Goal: Task Accomplishment & Management: Manage account settings

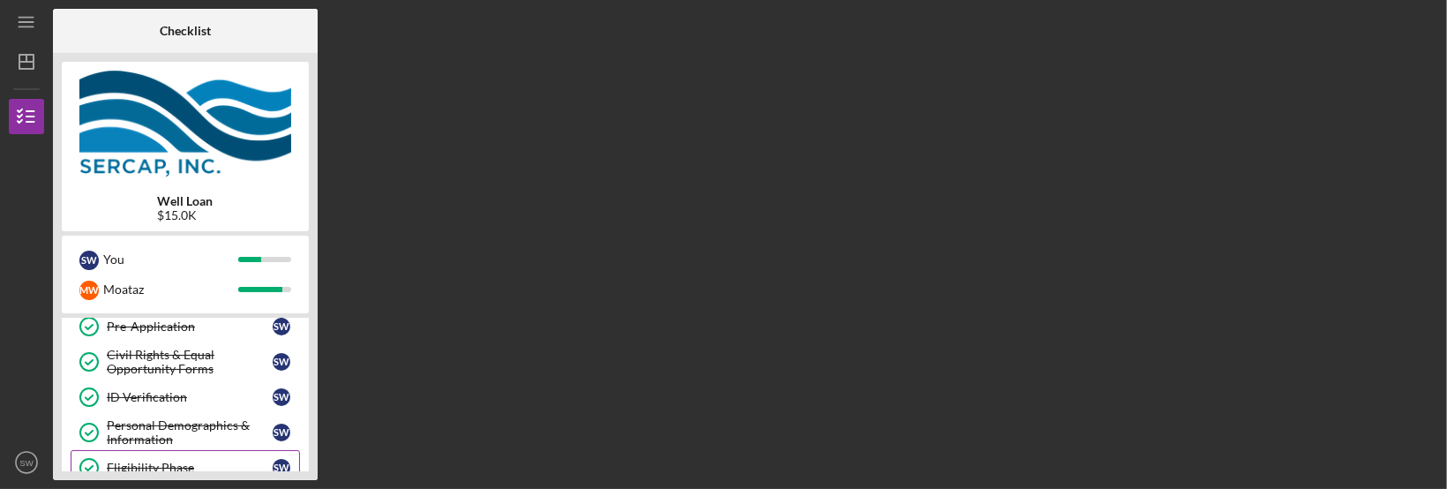
scroll to position [325, 0]
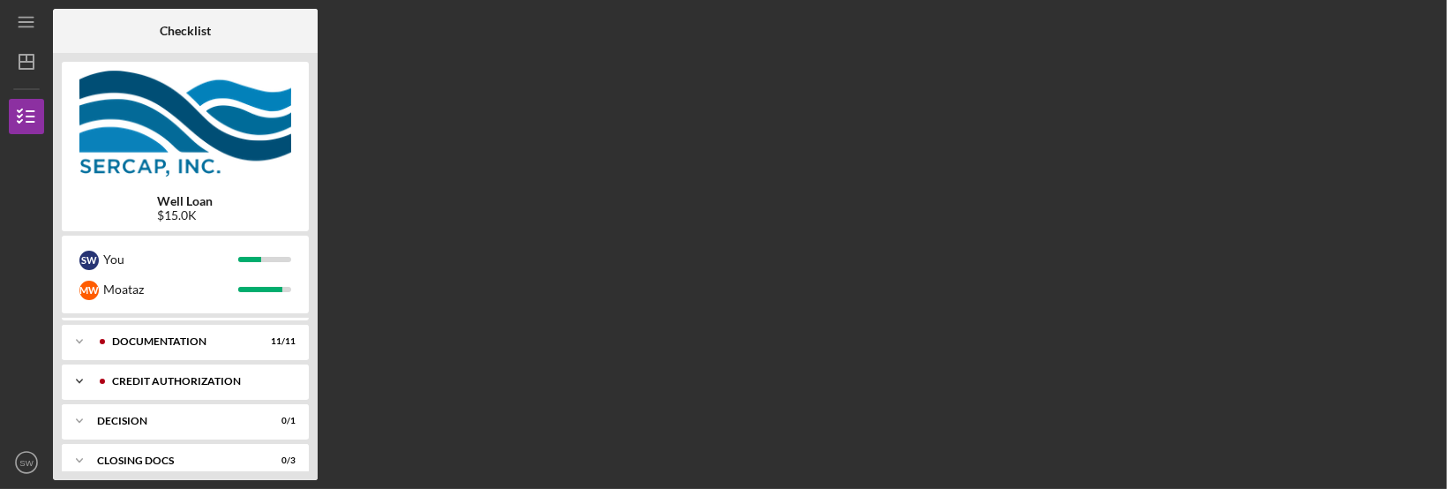
click at [198, 379] on div "CREDIT AUTHORIZATION" at bounding box center [199, 381] width 175 height 11
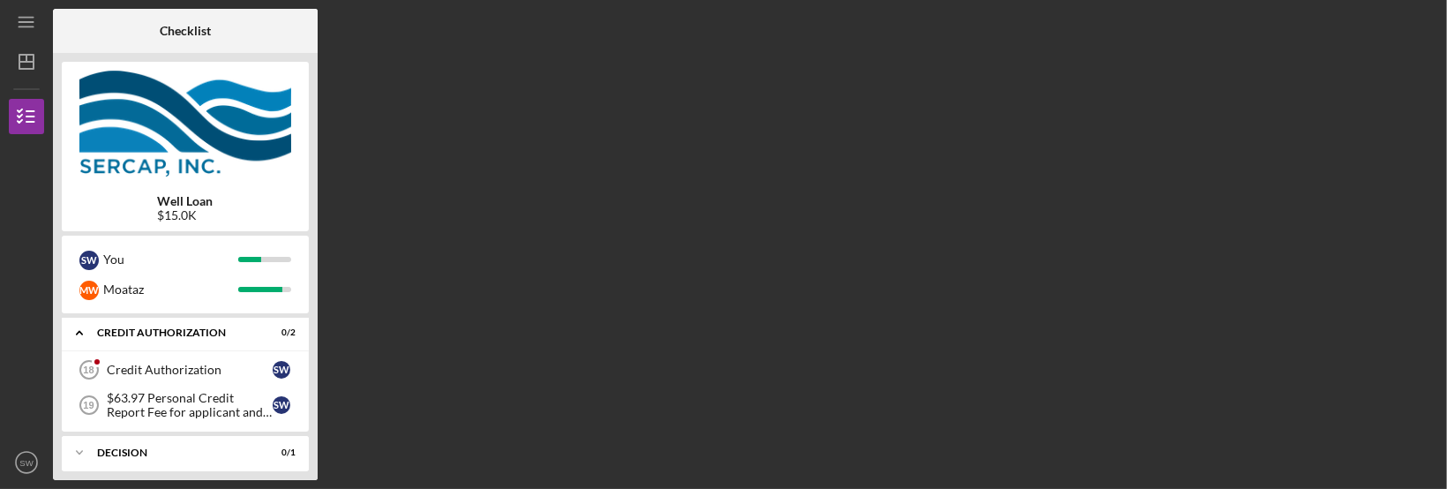
scroll to position [383, 0]
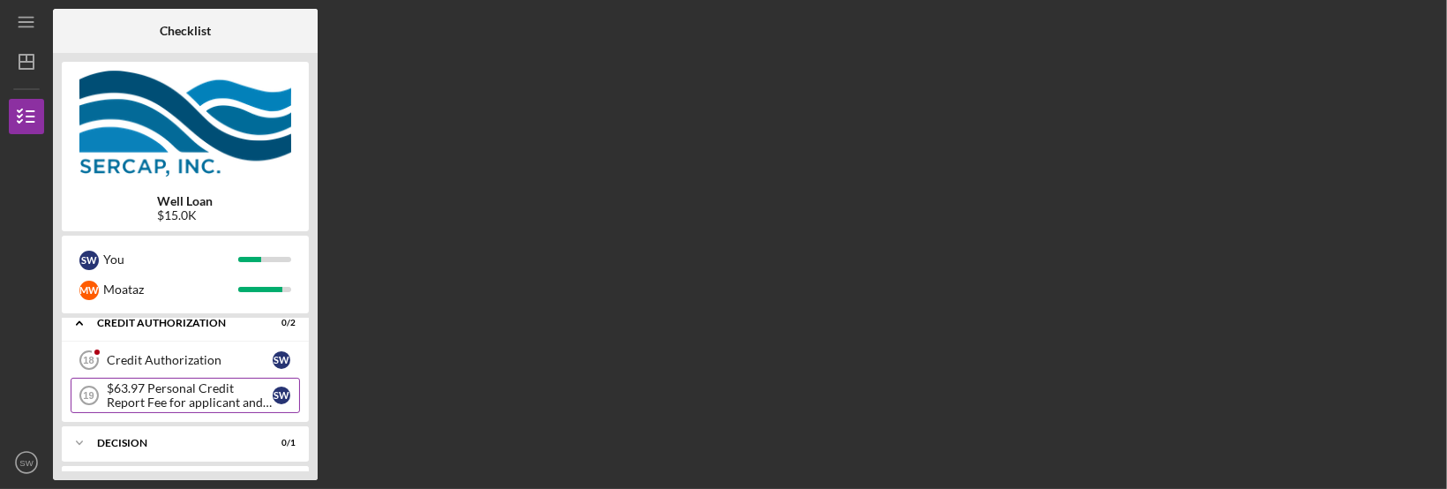
click at [199, 400] on div "$63.97 Personal Credit Report Fee for applicant and co borrower" at bounding box center [190, 395] width 166 height 28
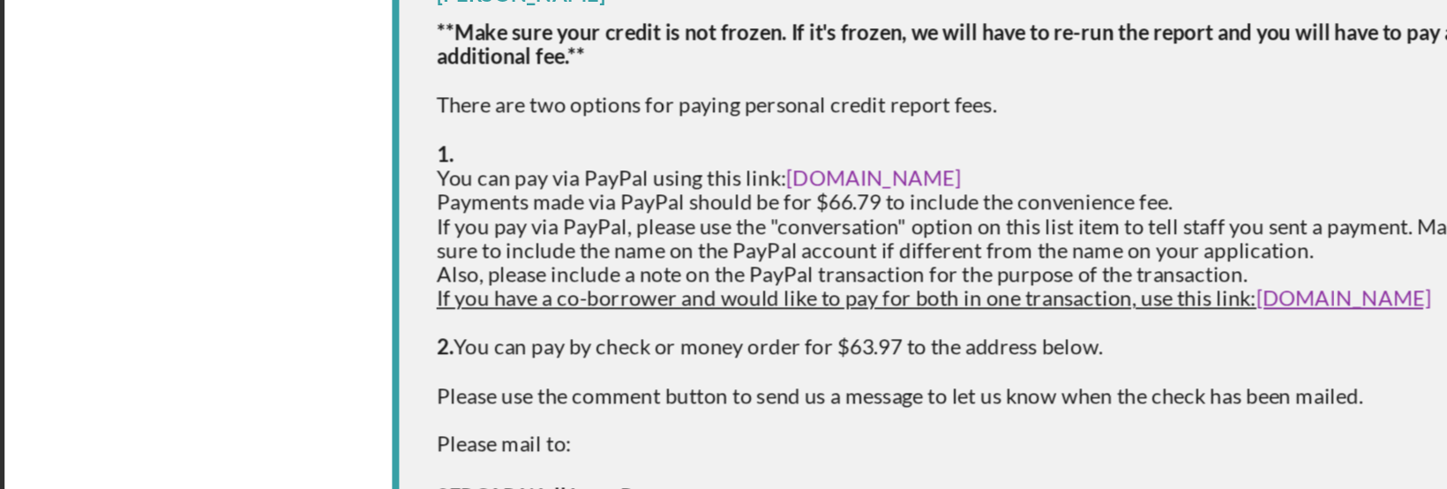
scroll to position [88, 0]
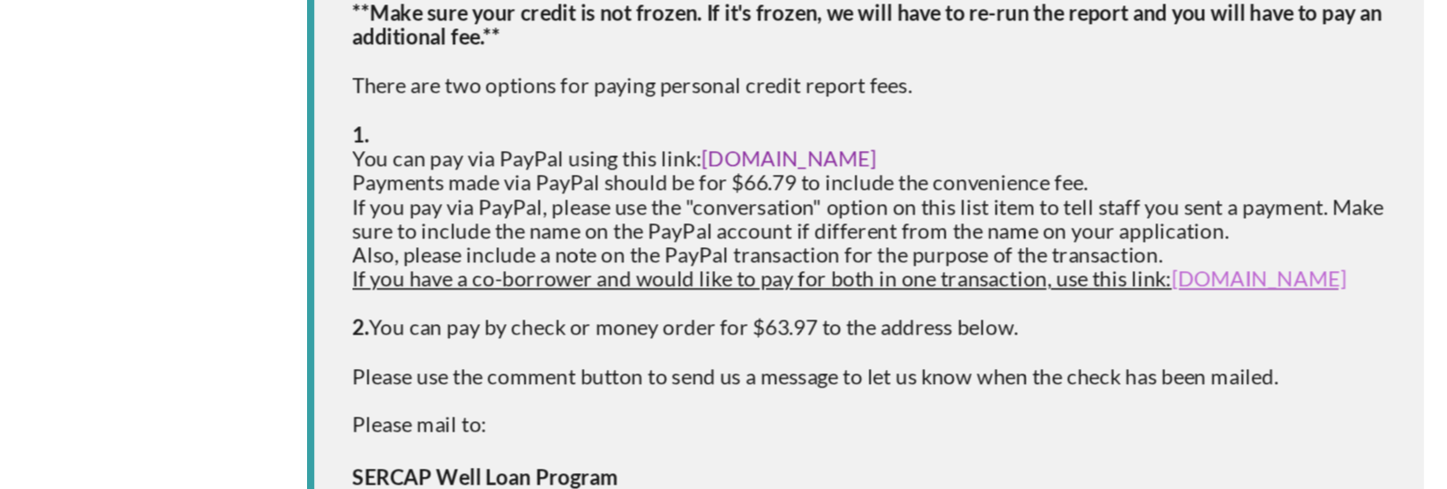
click at [1078, 268] on link "[DOMAIN_NAME]" at bounding box center [1113, 265] width 102 height 15
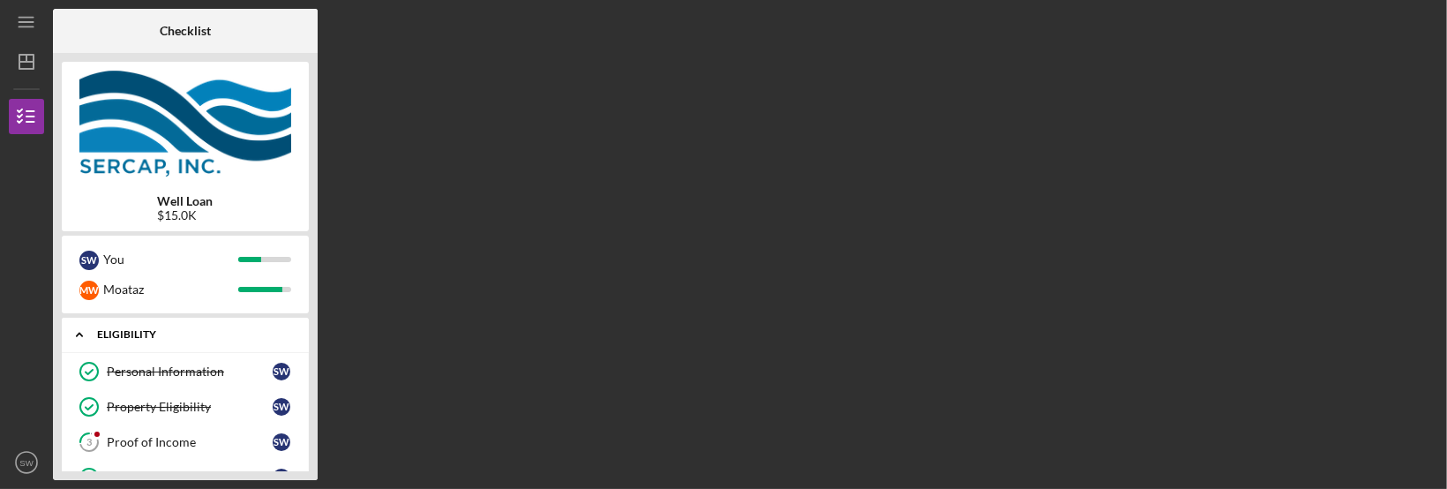
scroll to position [419, 0]
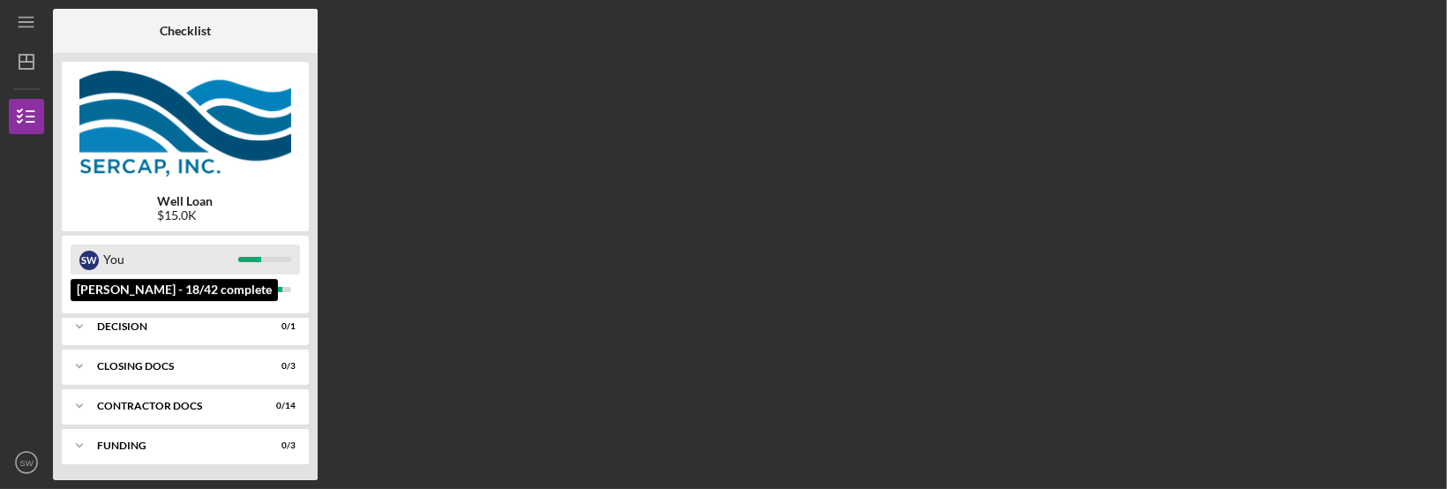
click at [124, 256] on div "You" at bounding box center [170, 259] width 135 height 30
click at [260, 254] on div "S W You" at bounding box center [185, 259] width 229 height 30
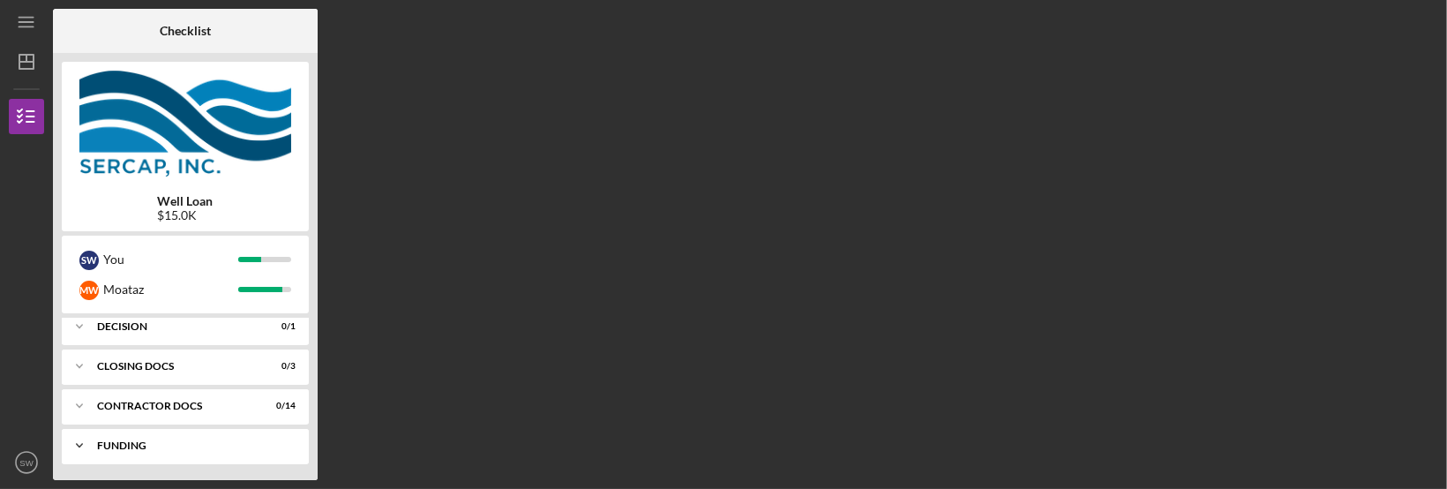
click at [84, 446] on icon "Icon/Expander" at bounding box center [79, 445] width 35 height 35
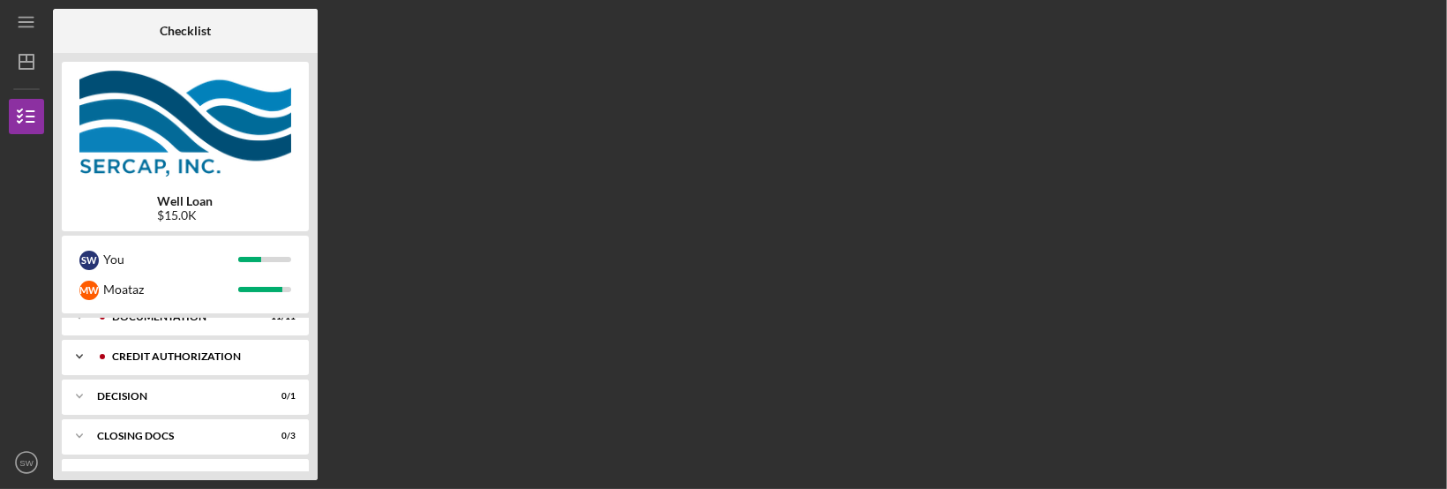
click at [191, 359] on div "CREDIT AUTHORIZATION" at bounding box center [199, 356] width 175 height 11
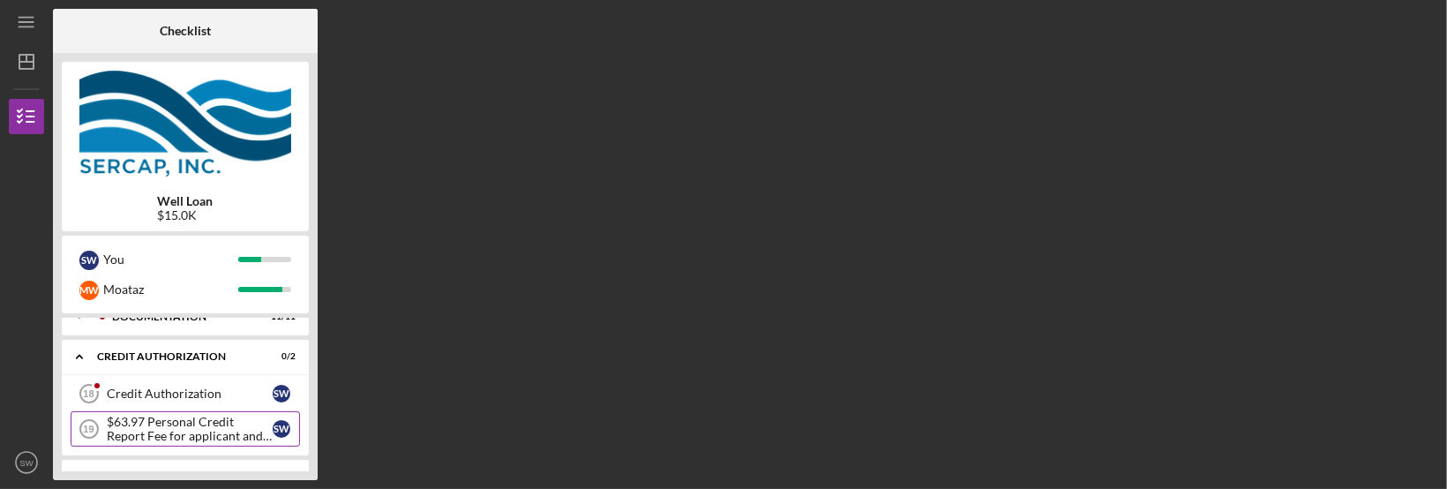
click at [191, 429] on div "$63.97 Personal Credit Report Fee for applicant and co borrower" at bounding box center [190, 429] width 166 height 28
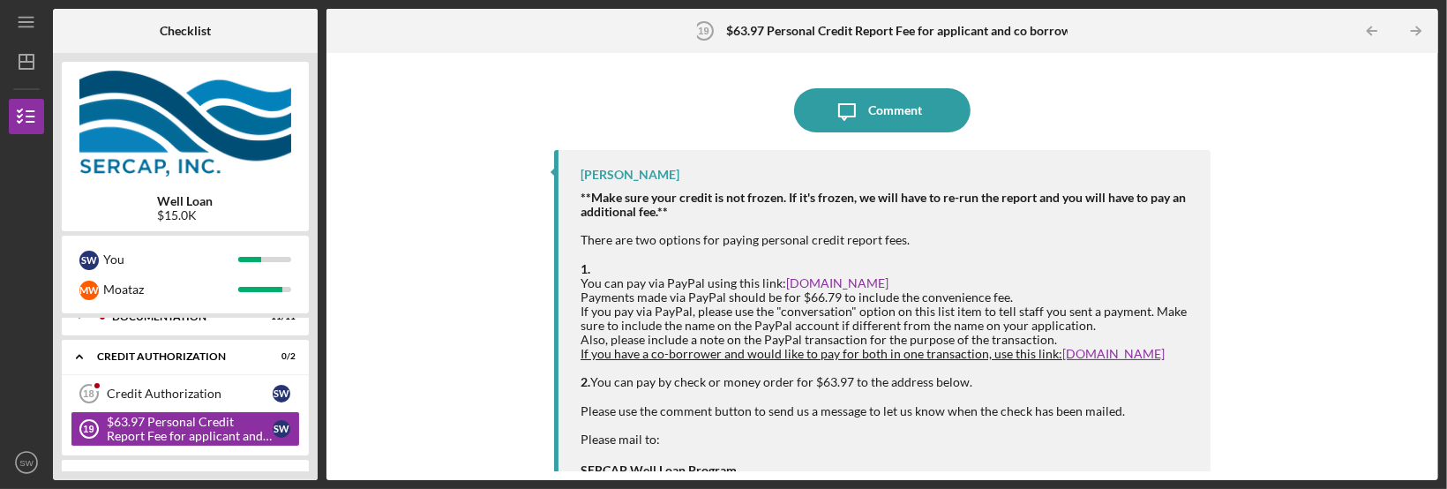
scroll to position [114, 0]
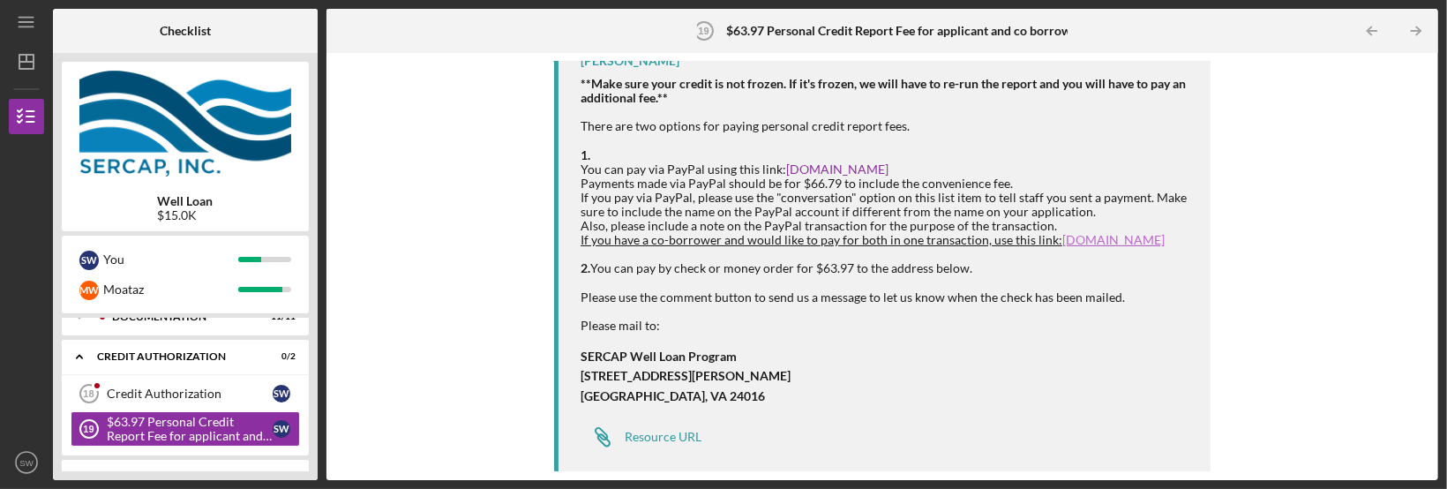
click at [1077, 241] on link "PayPal.Me" at bounding box center [1113, 239] width 102 height 15
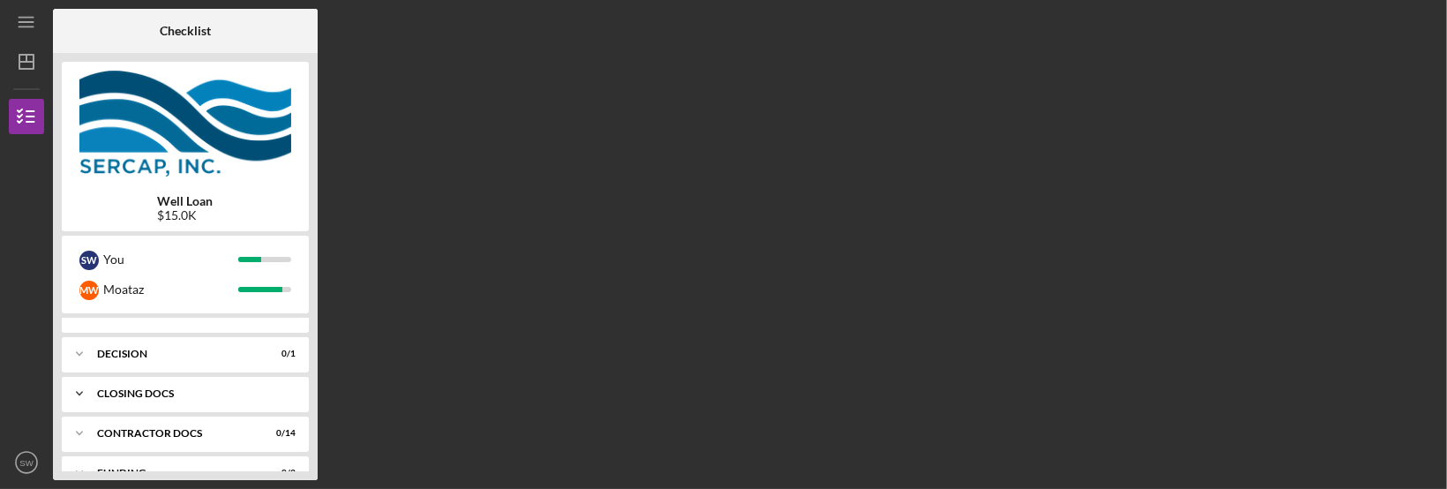
scroll to position [419, 0]
click at [74, 441] on icon "Icon/Expander" at bounding box center [79, 445] width 35 height 35
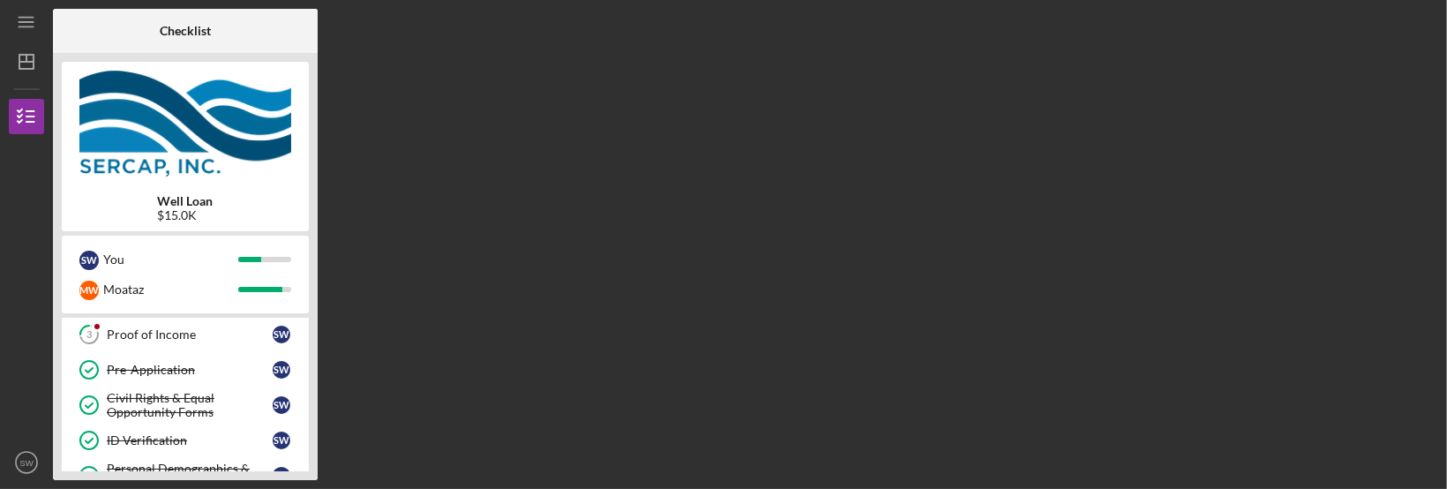
scroll to position [0, 0]
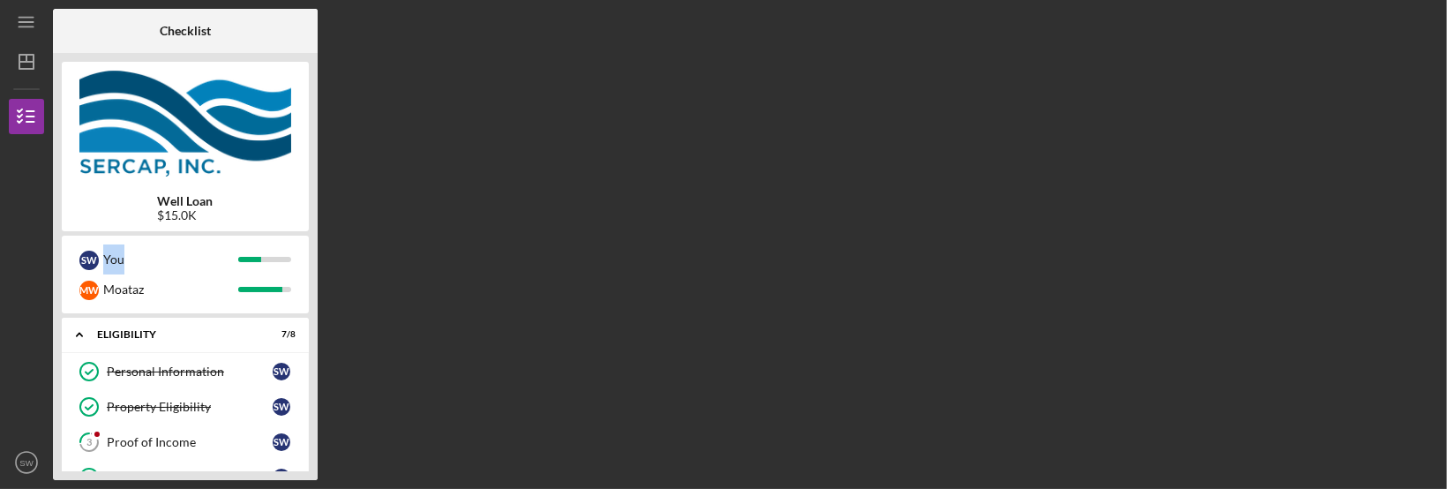
drag, startPoint x: 312, startPoint y: 226, endPoint x: 311, endPoint y: 241, distance: 15.0
click at [311, 241] on div "Well Loan $15.0K S W You M W Moataz Icon/Expander Eligibility 7 / 8 Personal In…" at bounding box center [185, 266] width 265 height 427
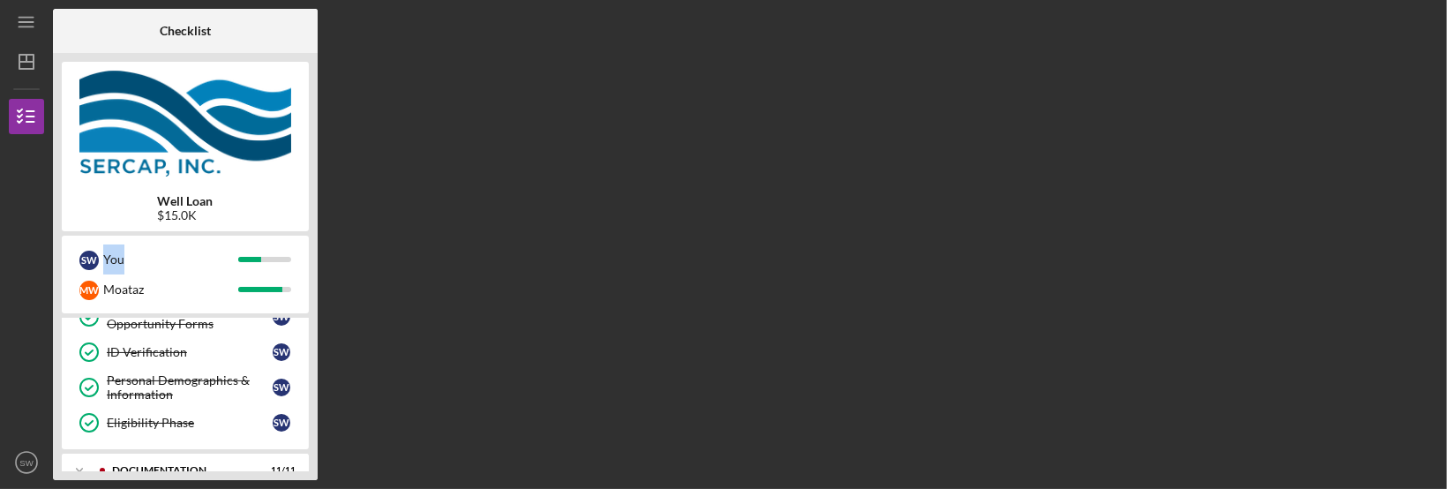
scroll to position [242, 0]
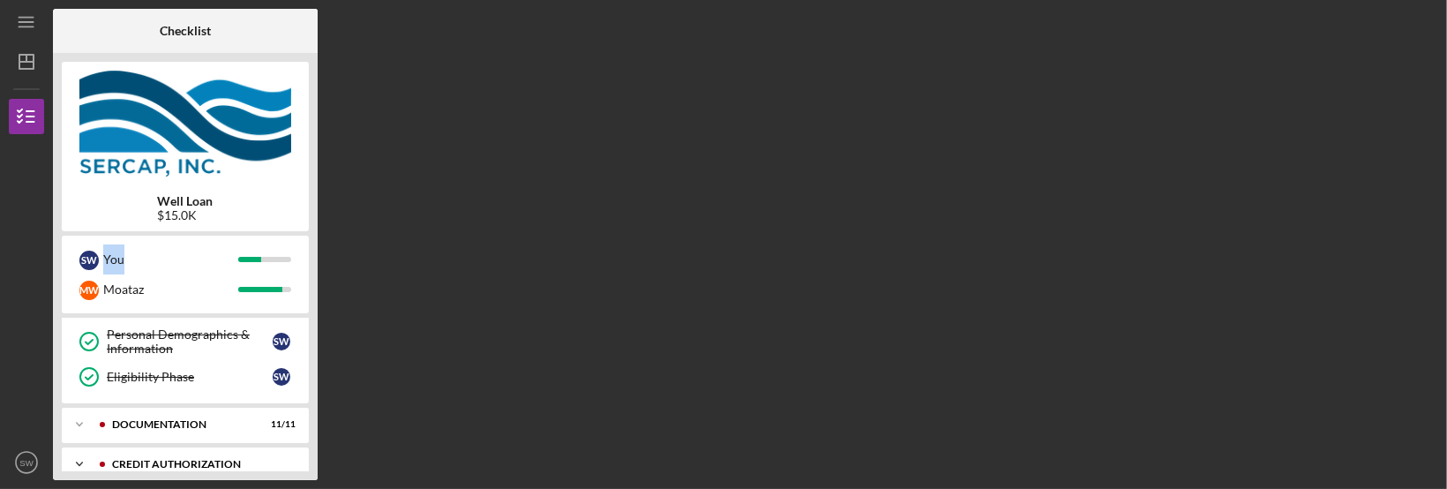
click at [204, 460] on div "CREDIT AUTHORIZATION" at bounding box center [199, 464] width 175 height 11
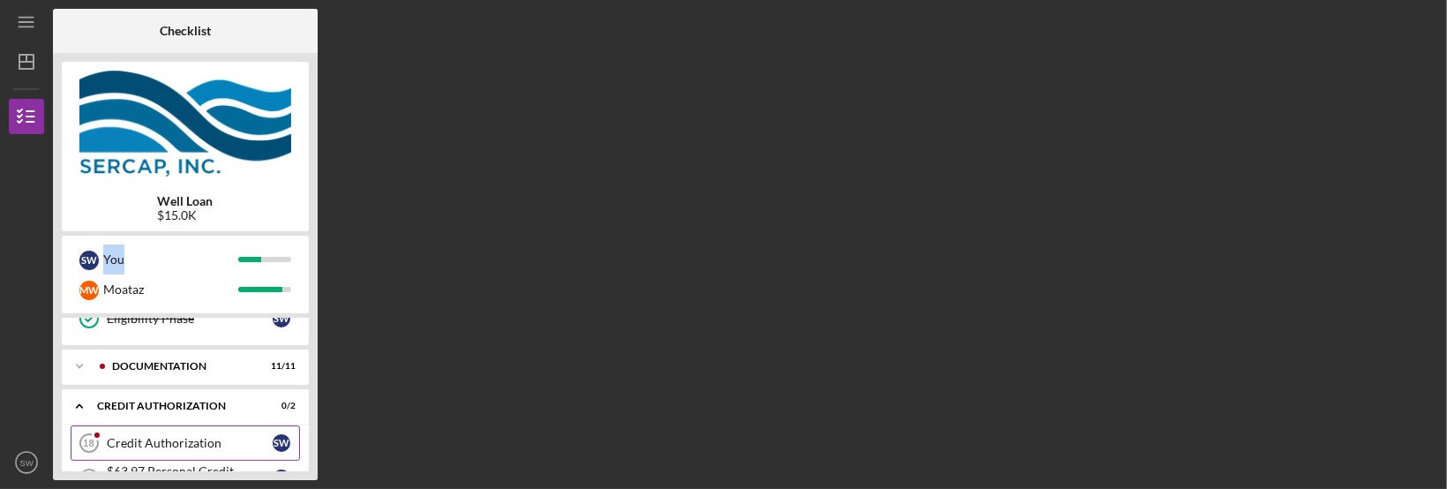
scroll to position [366, 0]
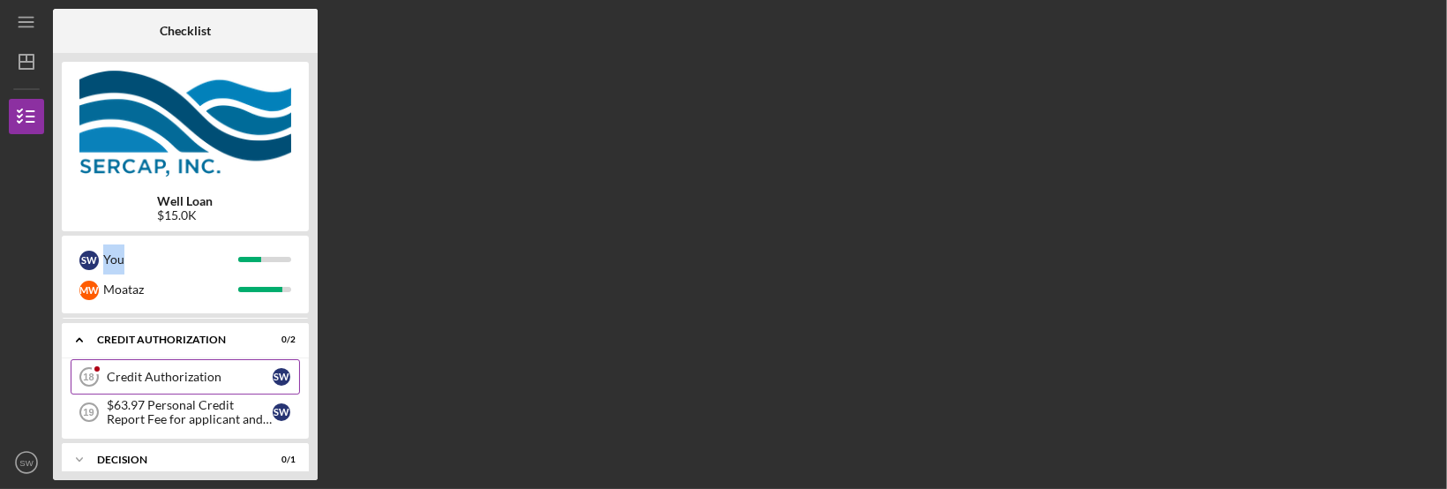
click at [197, 373] on div "Credit Authorization" at bounding box center [190, 377] width 166 height 14
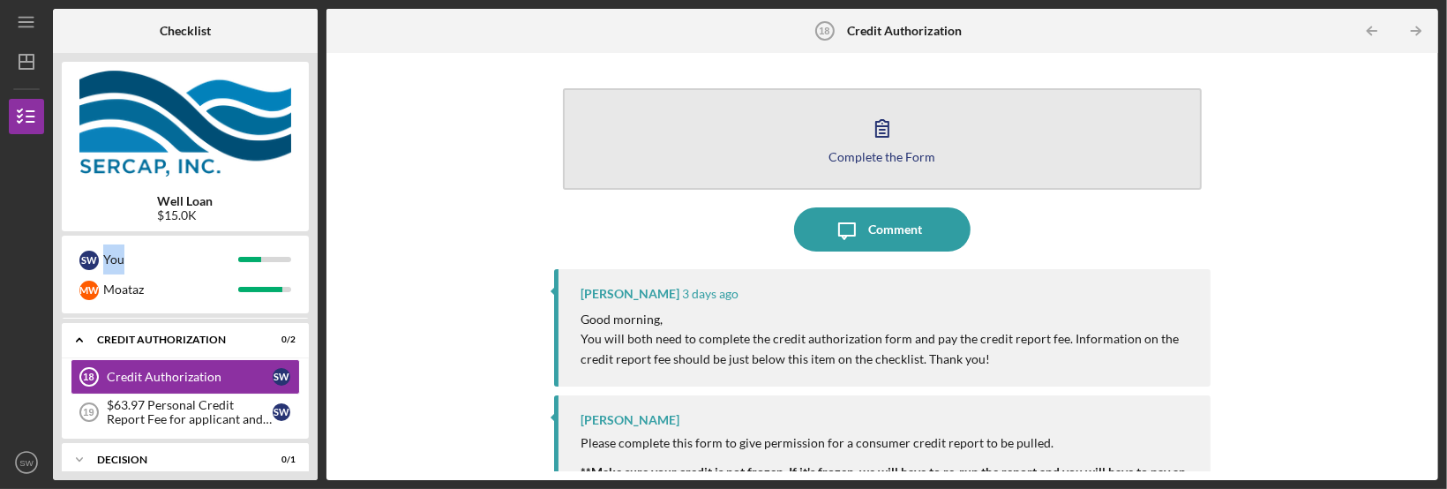
click at [887, 122] on icon "button" at bounding box center [882, 128] width 44 height 44
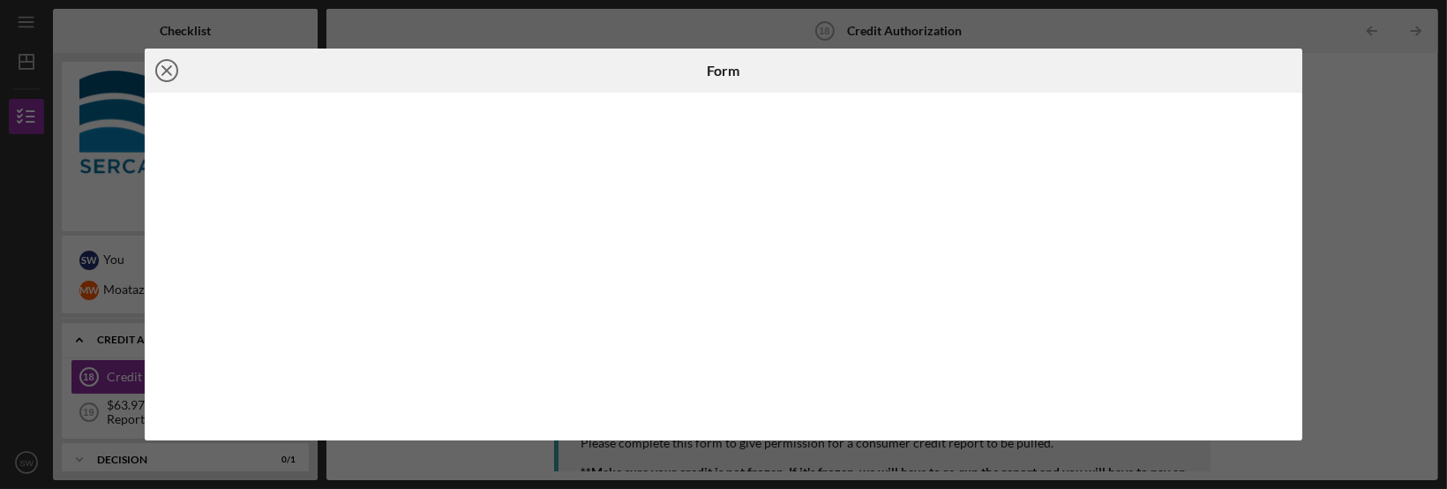
click at [160, 77] on icon "Icon/Close" at bounding box center [167, 71] width 44 height 44
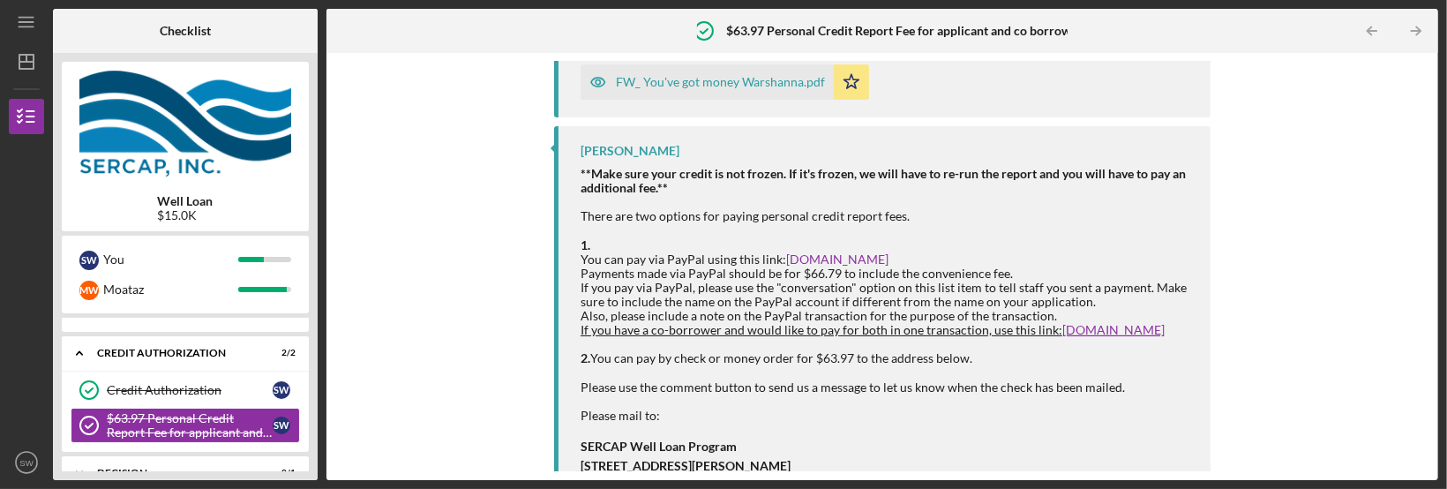
scroll to position [292, 0]
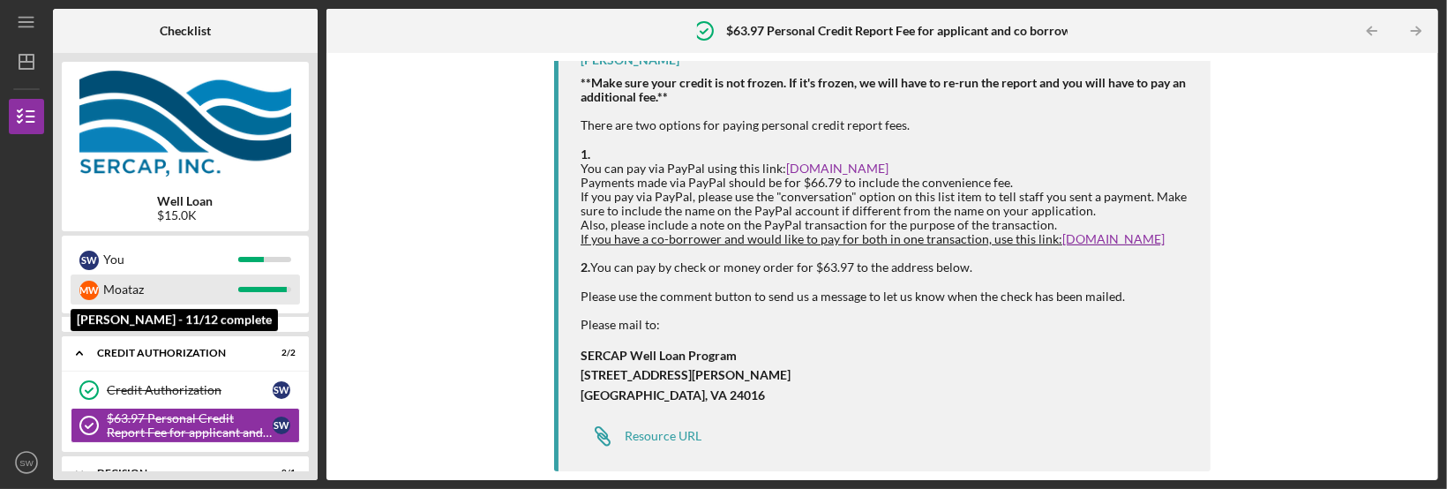
click at [180, 297] on div "Moataz" at bounding box center [170, 289] width 135 height 30
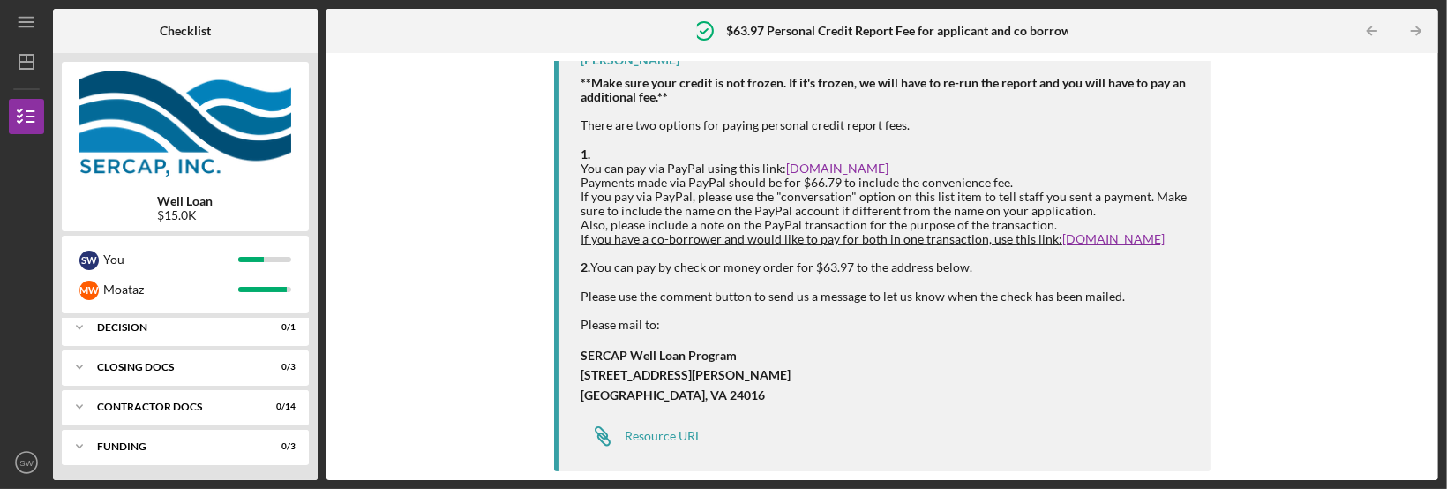
scroll to position [499, 0]
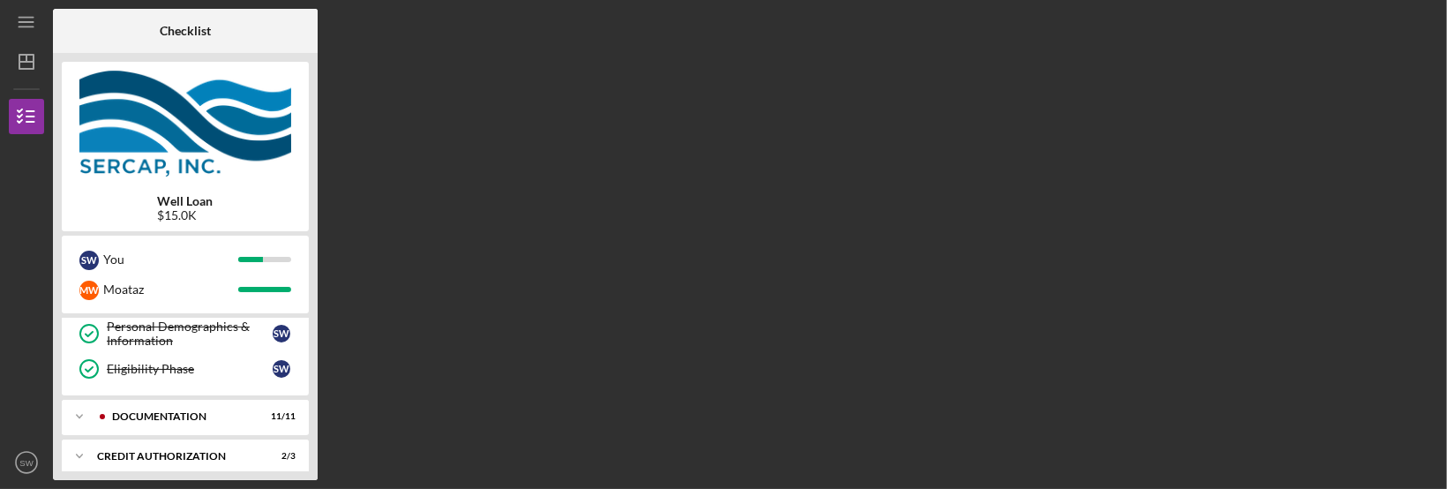
scroll to position [266, 0]
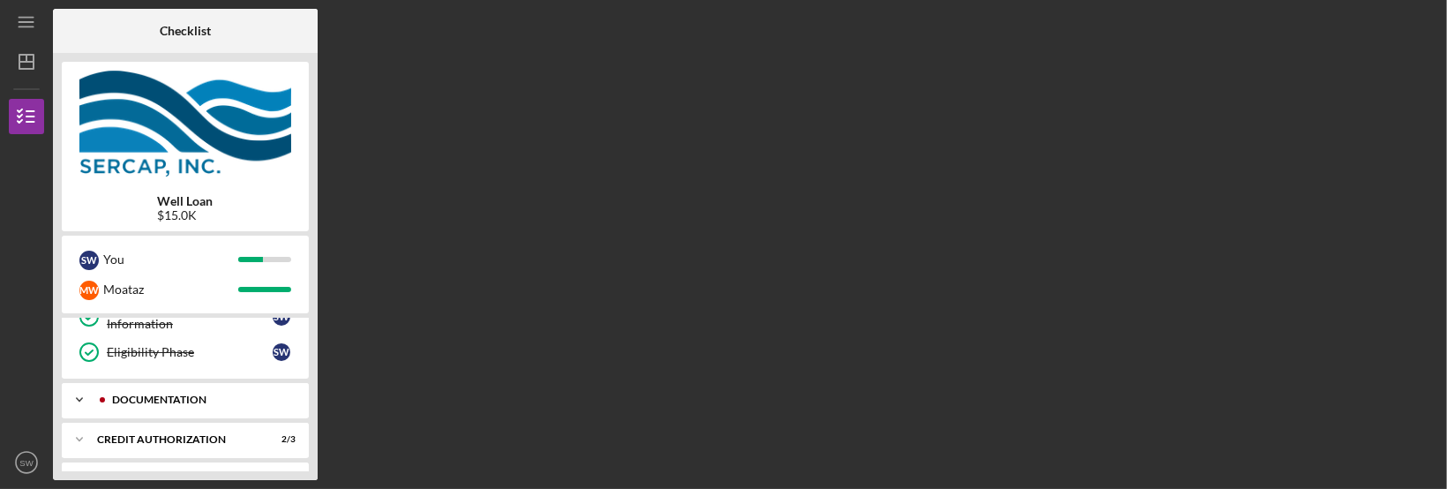
click at [79, 71] on polyline at bounding box center [79, 69] width 5 height 4
click at [73, 399] on icon "Icon/Expander" at bounding box center [79, 399] width 35 height 35
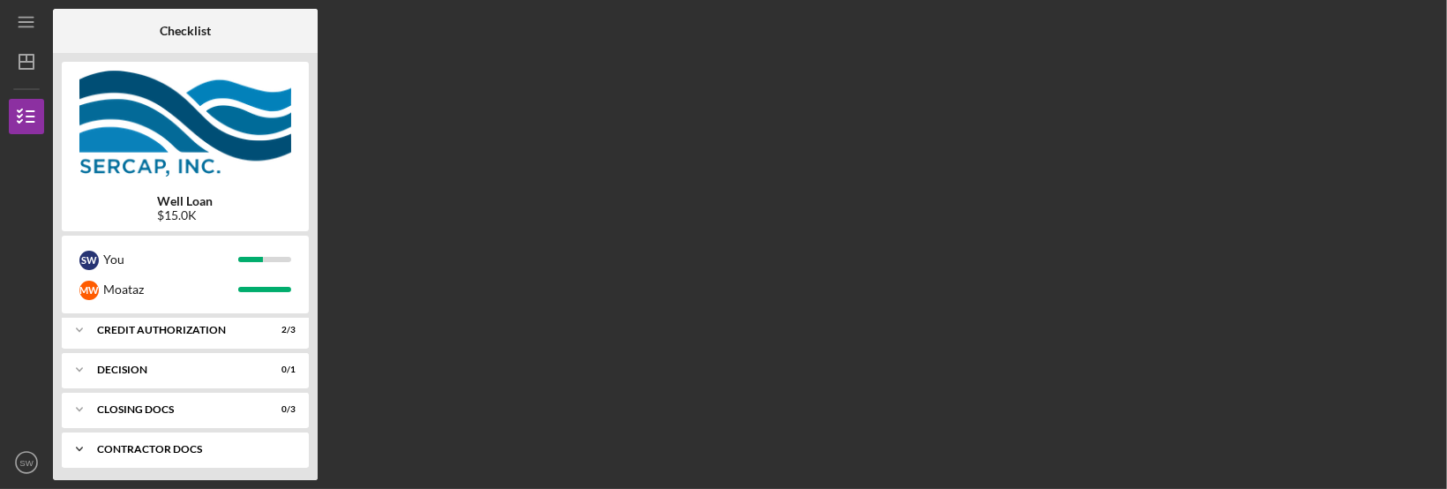
scroll to position [361, 0]
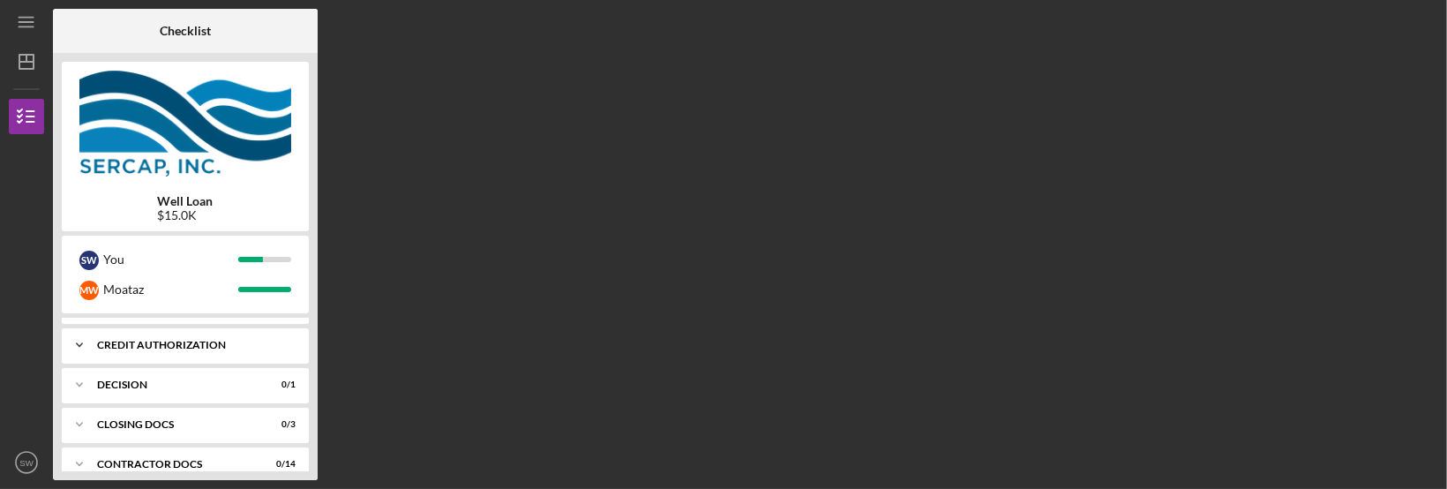
click at [79, 342] on icon "Icon/Expander" at bounding box center [79, 344] width 35 height 35
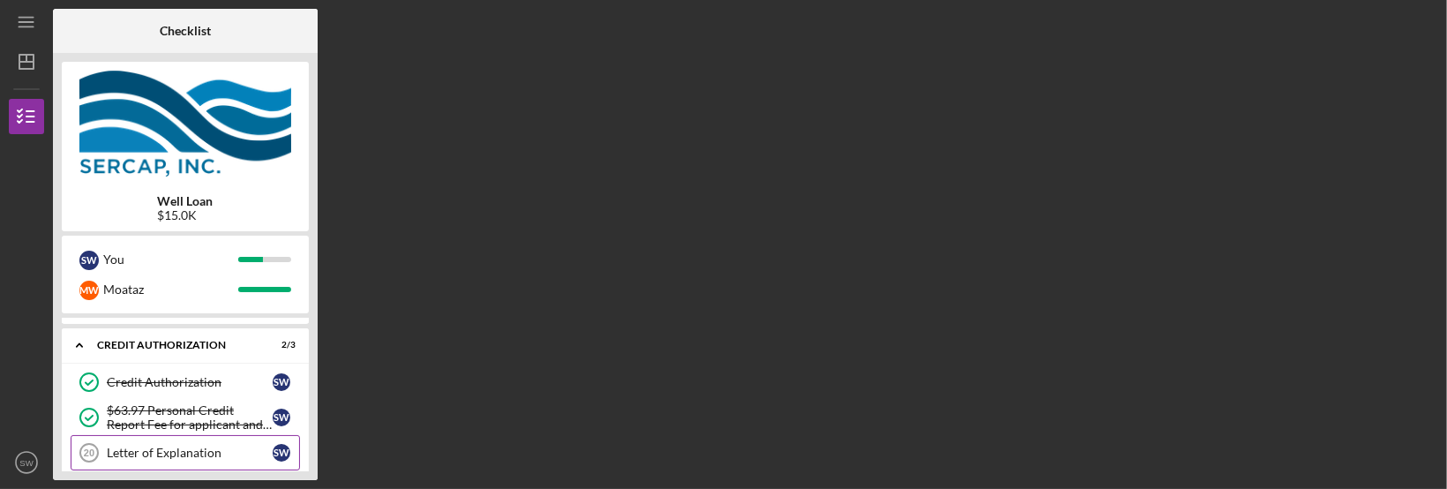
click at [212, 453] on div "Letter of Explanation" at bounding box center [190, 452] width 166 height 14
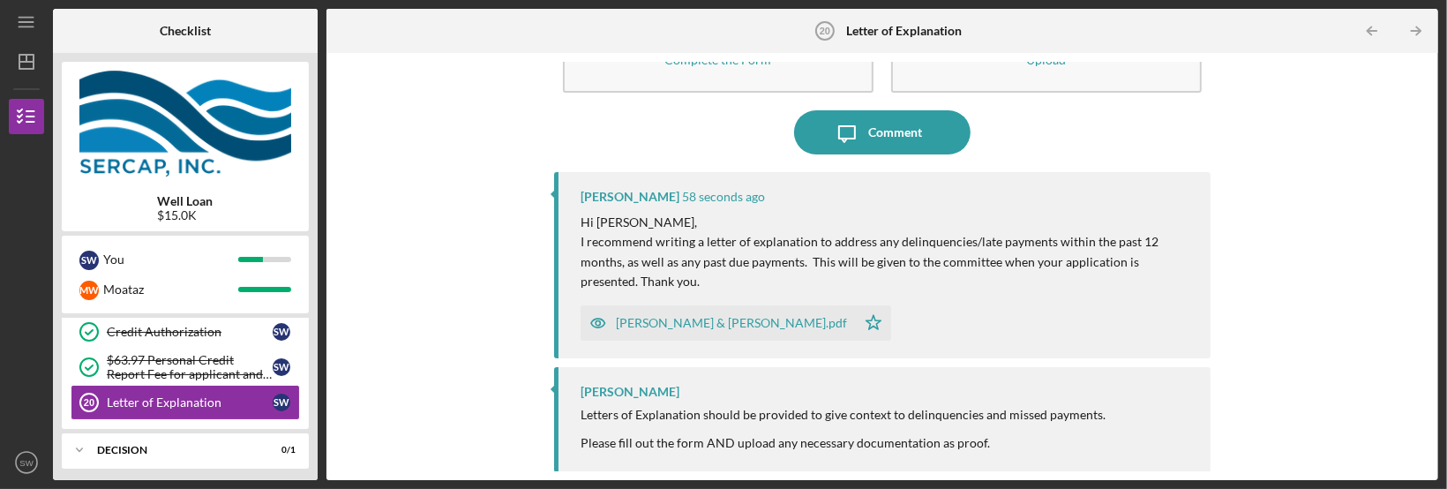
scroll to position [409, 0]
